Goal: Information Seeking & Learning: Learn about a topic

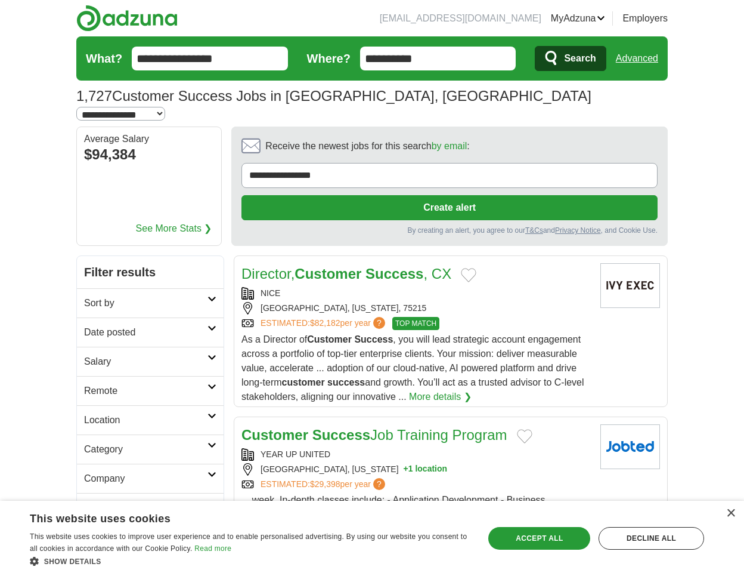
click at [638, 54] on link "Advanced" at bounding box center [637, 59] width 42 height 24
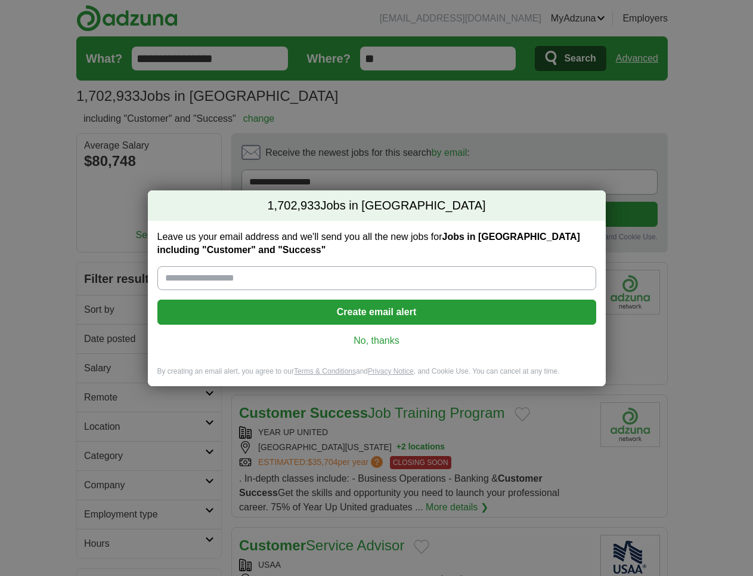
click at [372, 344] on link "No, thanks" at bounding box center [377, 340] width 420 height 13
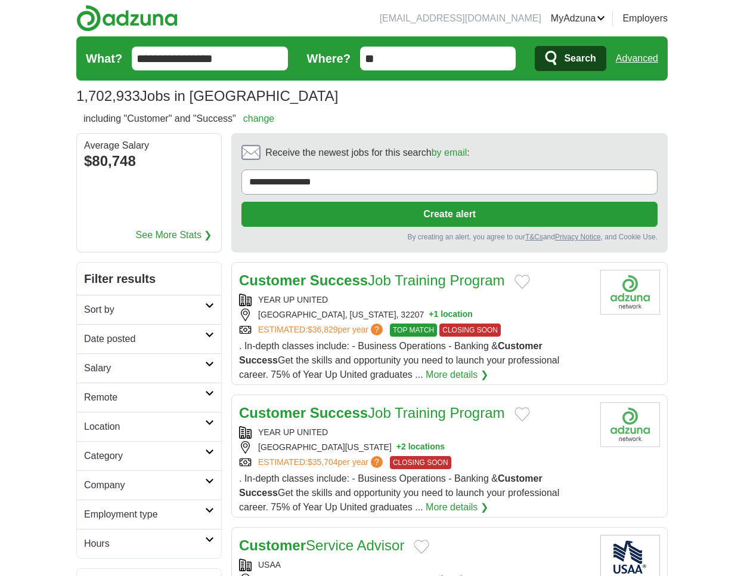
click at [186, 302] on link "Sort by" at bounding box center [149, 309] width 144 height 29
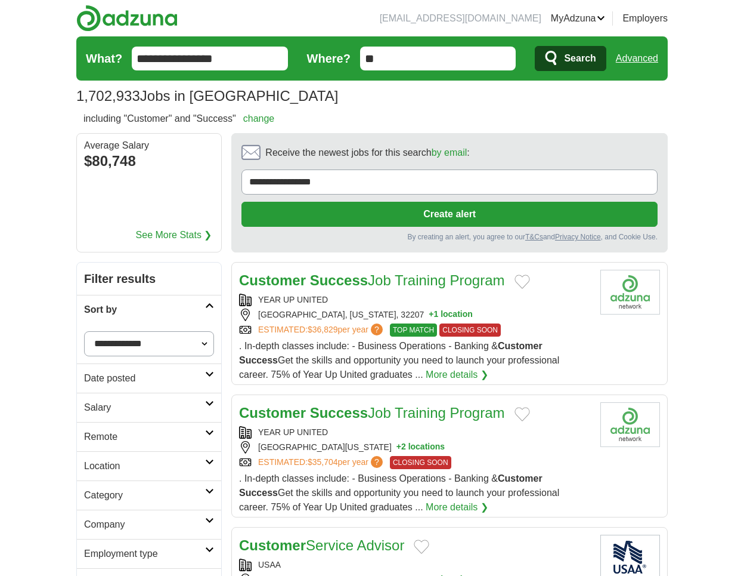
click at [186, 302] on link "Sort by" at bounding box center [149, 309] width 144 height 29
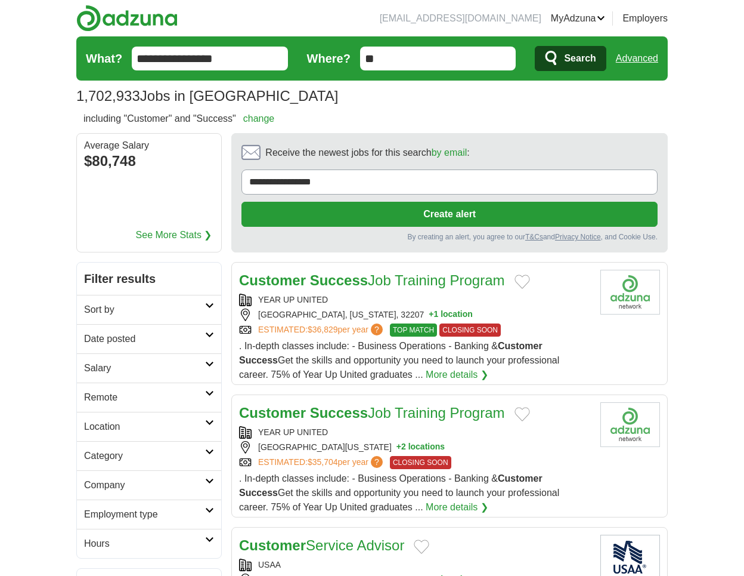
click at [178, 338] on h2 "Date posted" at bounding box center [144, 339] width 121 height 14
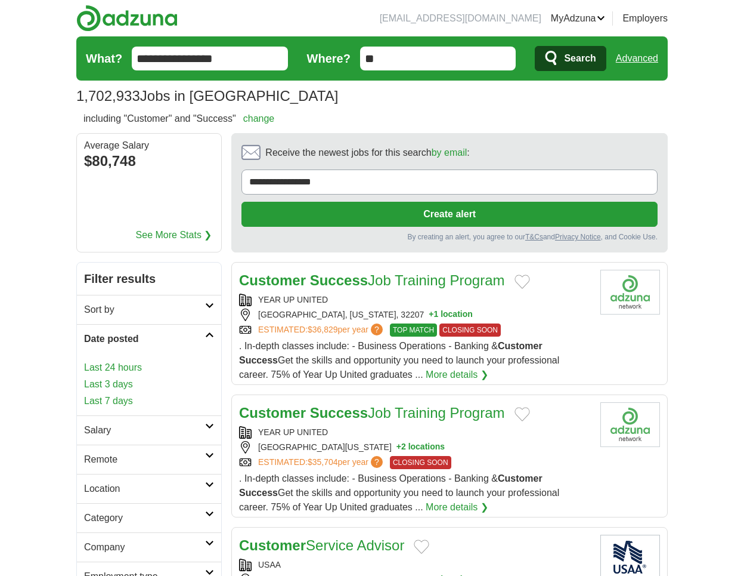
click at [178, 338] on h2 "Date posted" at bounding box center [144, 339] width 121 height 14
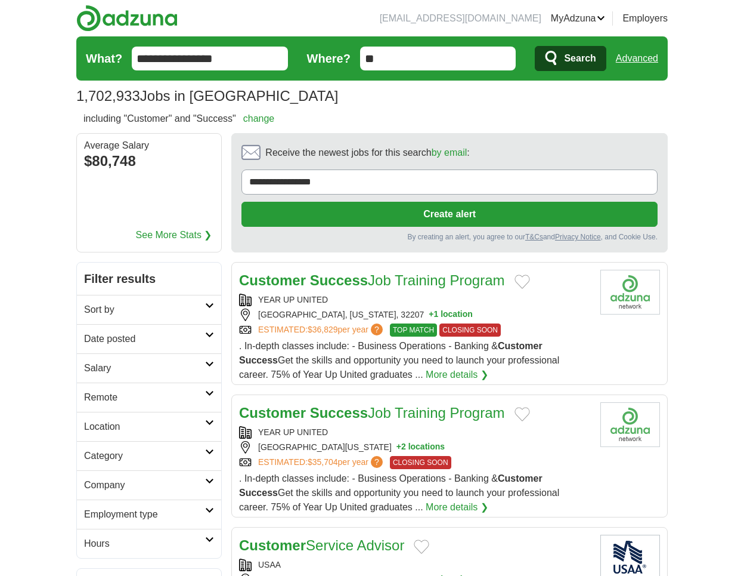
click at [175, 367] on h2 "Salary" at bounding box center [144, 368] width 121 height 14
click at [151, 363] on h2 "Salary" at bounding box center [144, 368] width 121 height 14
select select "******"
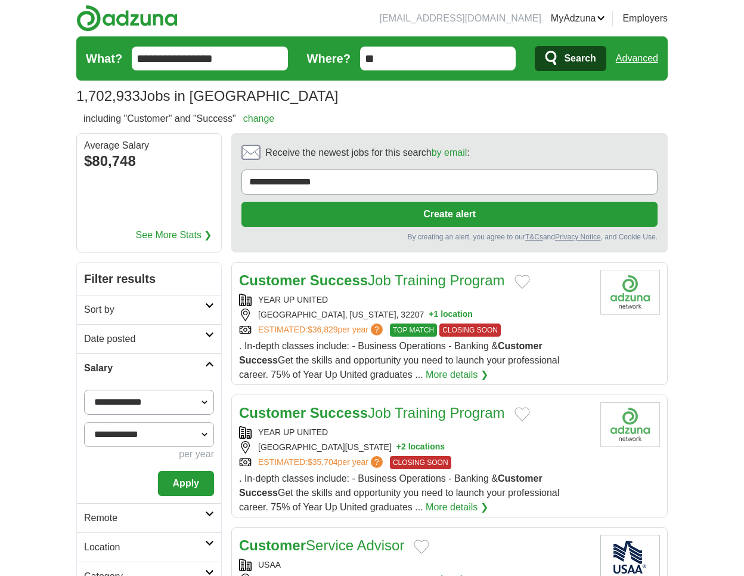
click at [184, 478] on button "Apply" at bounding box center [186, 483] width 56 height 25
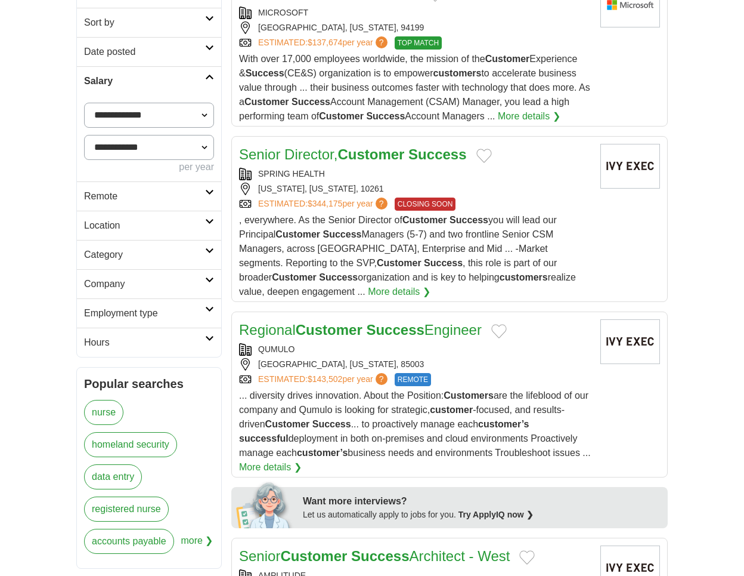
scroll to position [314, 0]
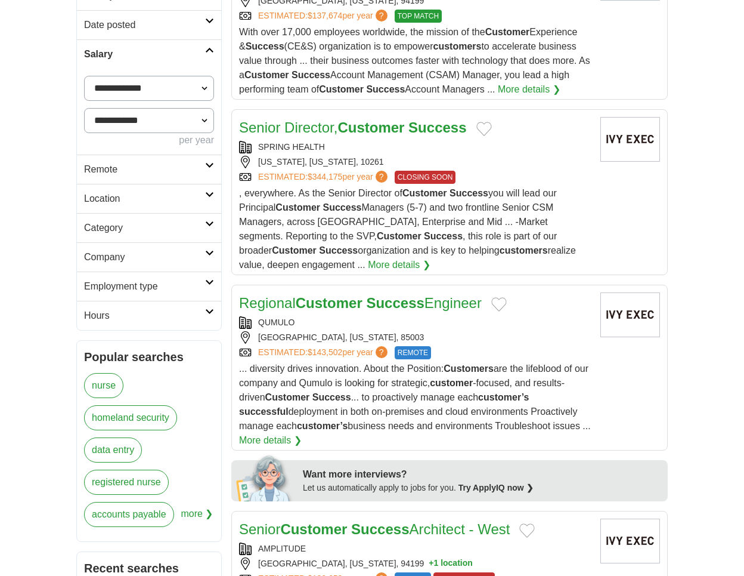
click at [368, 268] on link "More details ❯" at bounding box center [399, 265] width 63 height 14
